Goal: Task Accomplishment & Management: Manage account settings

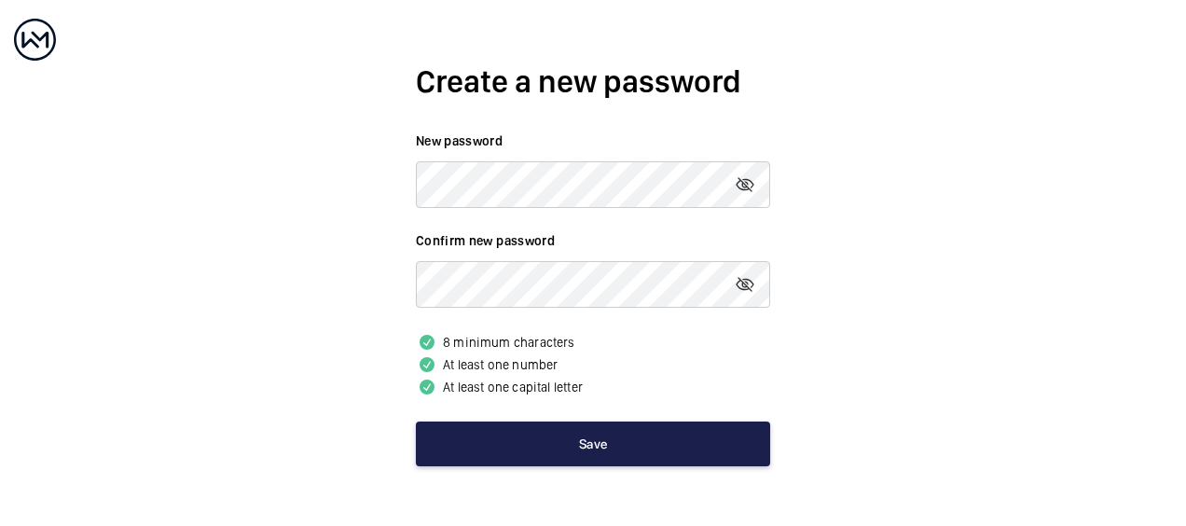
click at [571, 435] on button "Save" at bounding box center [593, 443] width 354 height 45
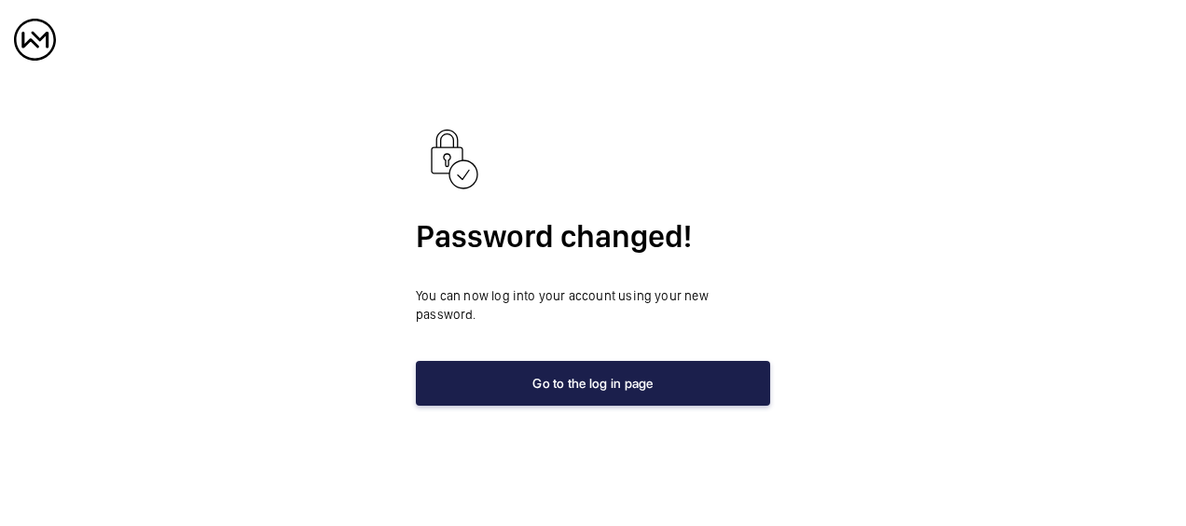
click at [595, 375] on button "Go to the log in page" at bounding box center [593, 383] width 354 height 45
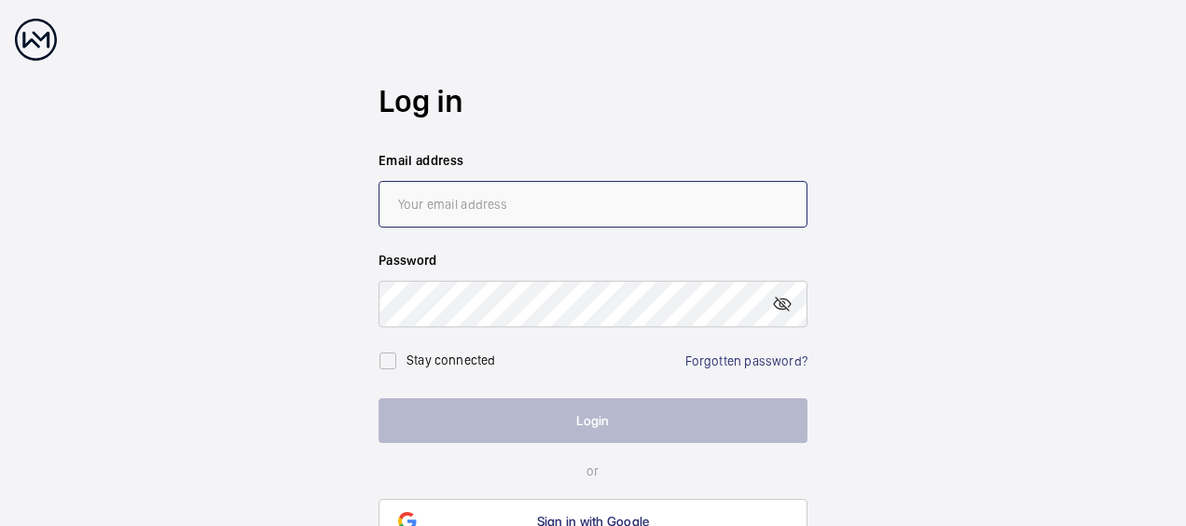
click at [569, 199] on input "email" at bounding box center [592, 204] width 429 height 47
type input "[PERSON_NAME][EMAIL_ADDRESS][PERSON_NAME][DOMAIN_NAME]"
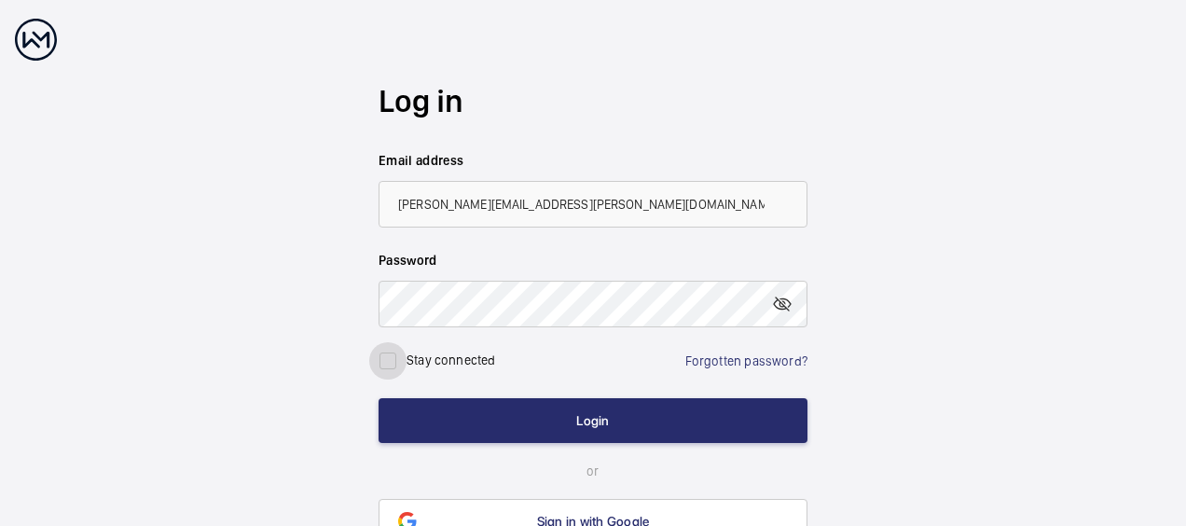
click at [387, 360] on input "checkbox" at bounding box center [387, 360] width 37 height 37
checkbox input "true"
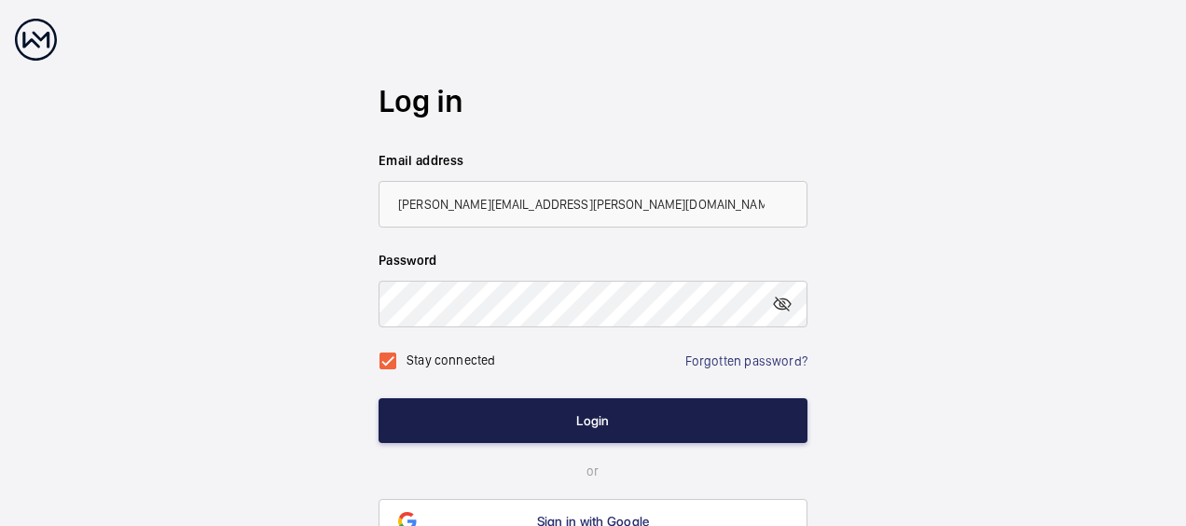
click at [530, 422] on button "Login" at bounding box center [592, 420] width 429 height 45
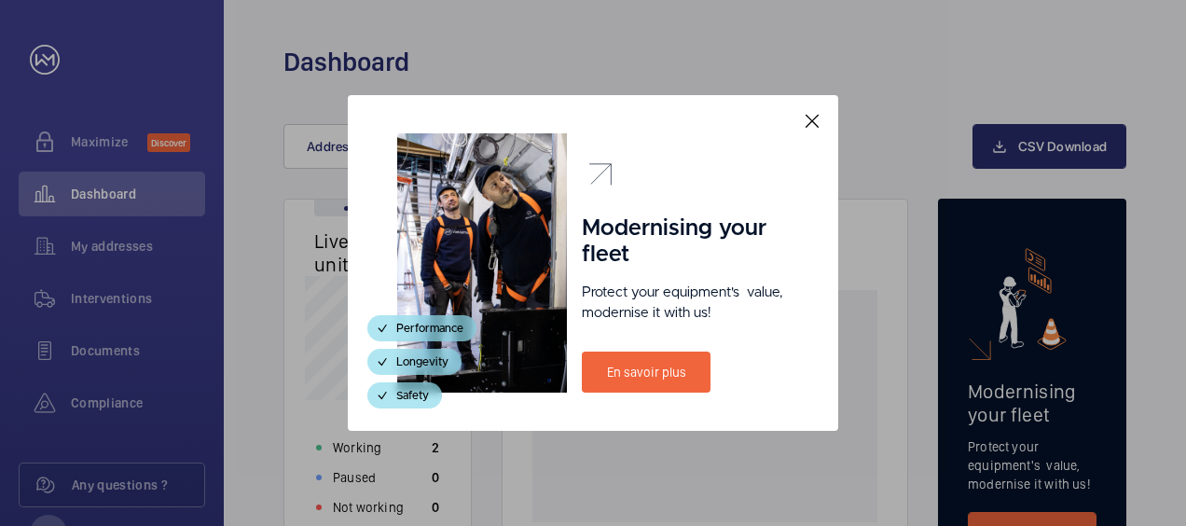
click at [817, 119] on mat-icon at bounding box center [812, 121] width 22 height 22
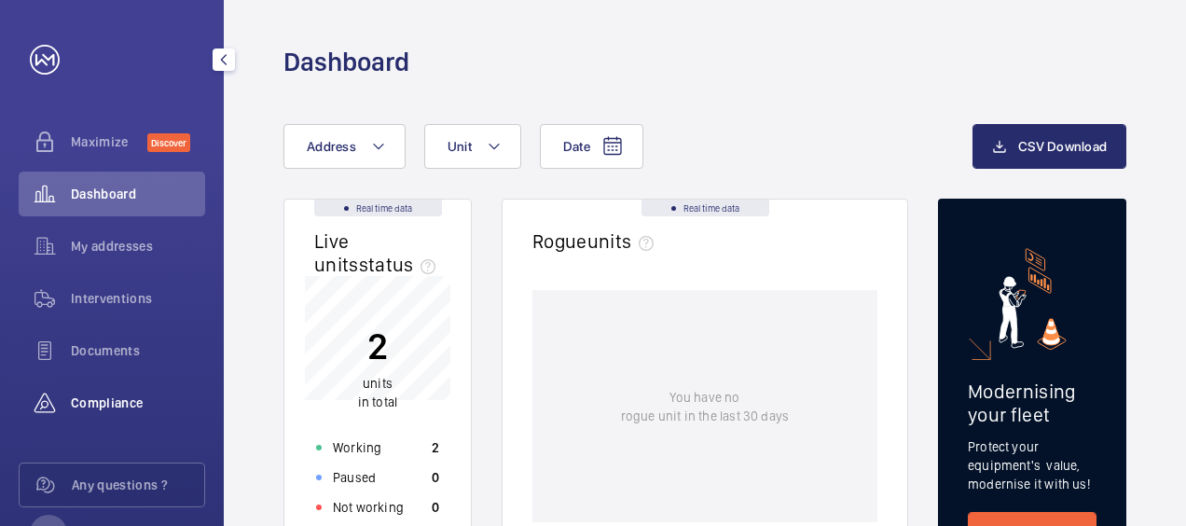
click at [112, 395] on span "Compliance" at bounding box center [138, 402] width 134 height 19
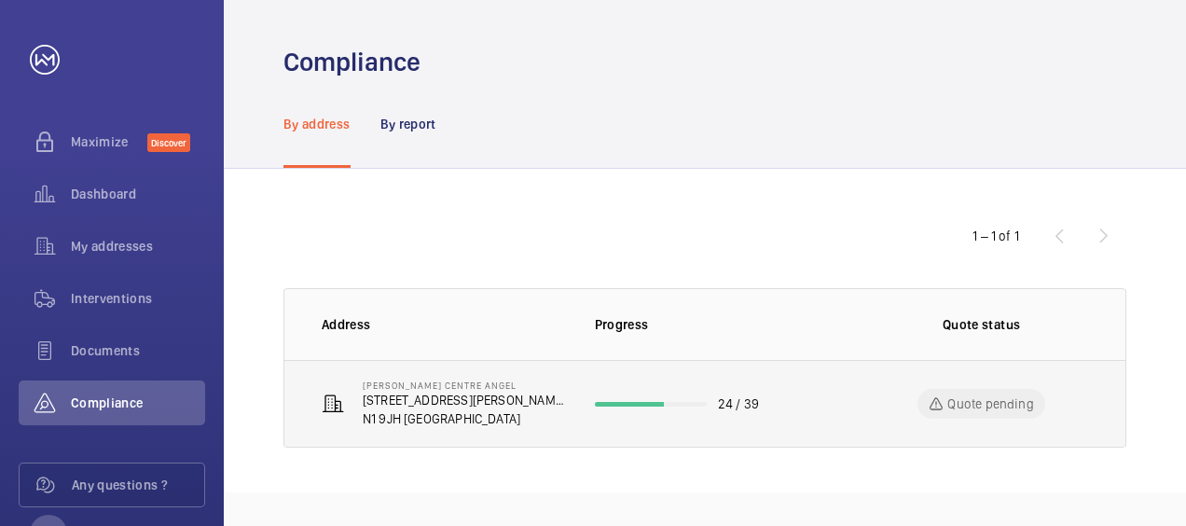
click at [399, 388] on p "[PERSON_NAME] Centre Angel" at bounding box center [464, 384] width 202 height 11
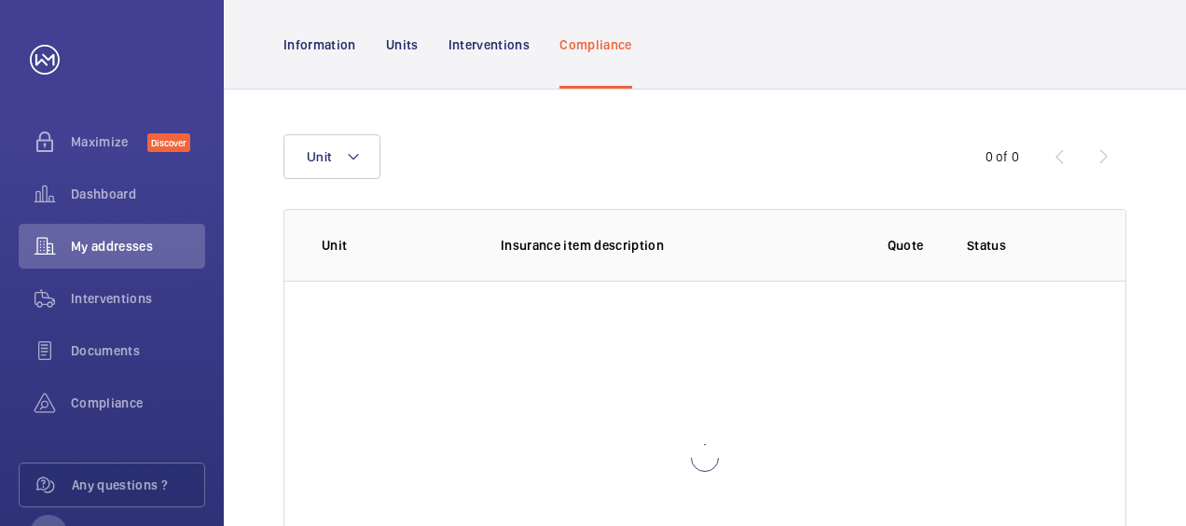
scroll to position [198, 0]
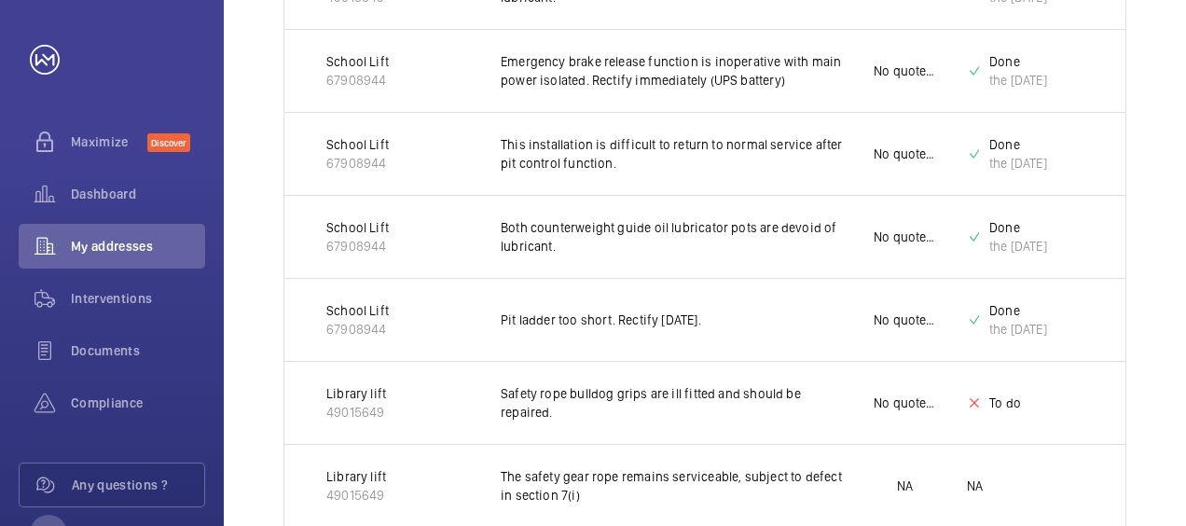
scroll to position [789, 0]
